Goal: Task Accomplishment & Management: Check status

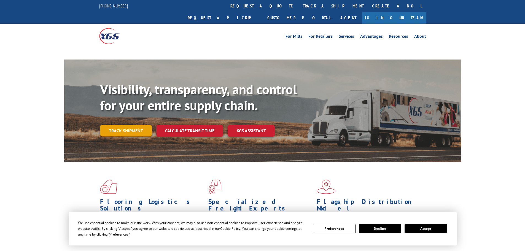
click at [127, 125] on link "Track shipment" at bounding box center [126, 131] width 52 height 12
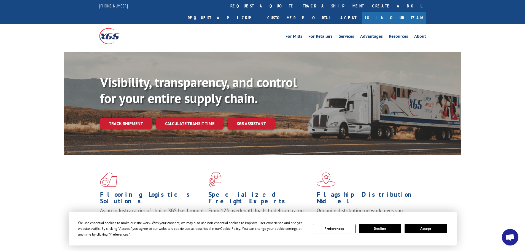
click at [423, 228] on button "Accept" at bounding box center [426, 228] width 42 height 9
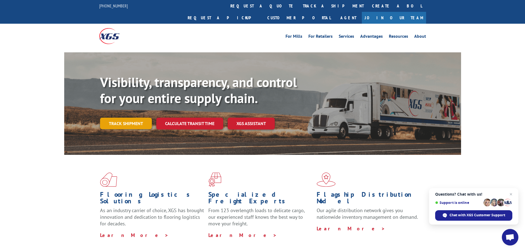
click at [121, 118] on link "Track shipment" at bounding box center [126, 124] width 52 height 12
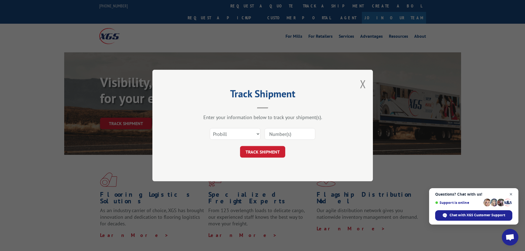
click at [511, 194] on span "Close chat" at bounding box center [511, 194] width 7 height 7
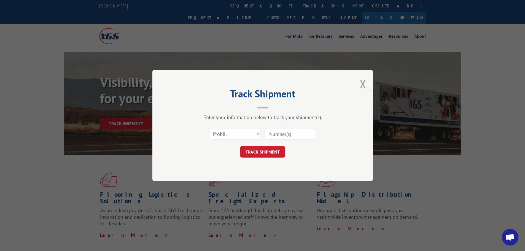
click at [284, 136] on input at bounding box center [290, 134] width 51 height 12
type input "16999037"
click at [240, 146] on button "TRACK SHIPMENT" at bounding box center [262, 152] width 45 height 12
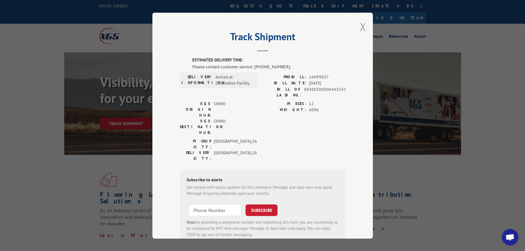
click at [360, 23] on button "Close modal" at bounding box center [363, 27] width 6 height 15
